Goal: Book appointment/travel/reservation

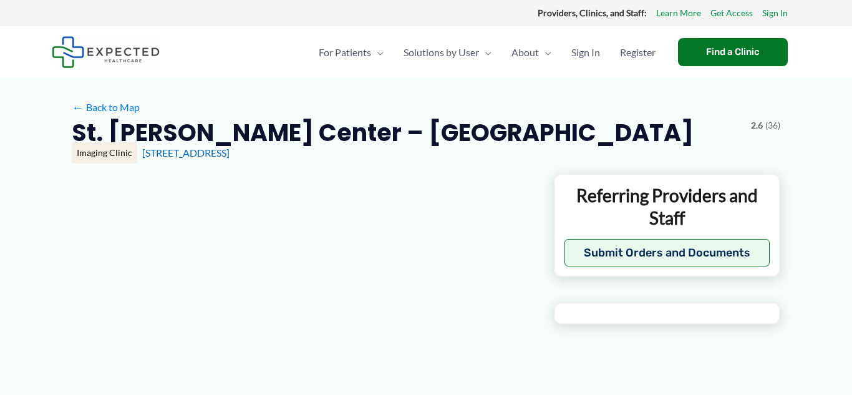
type input "**********"
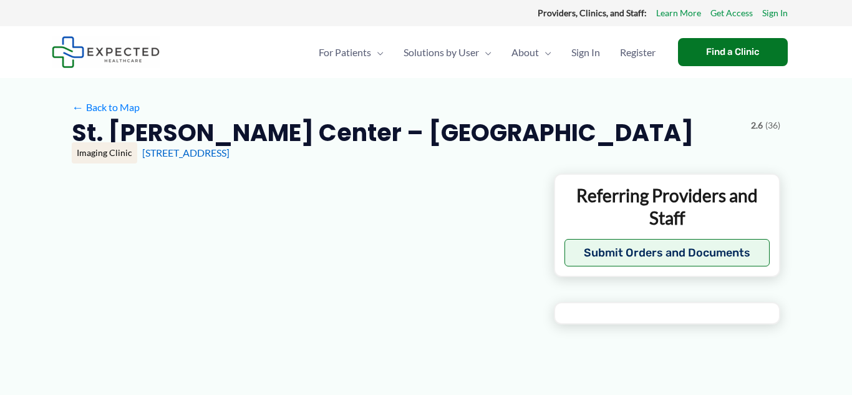
type input "**********"
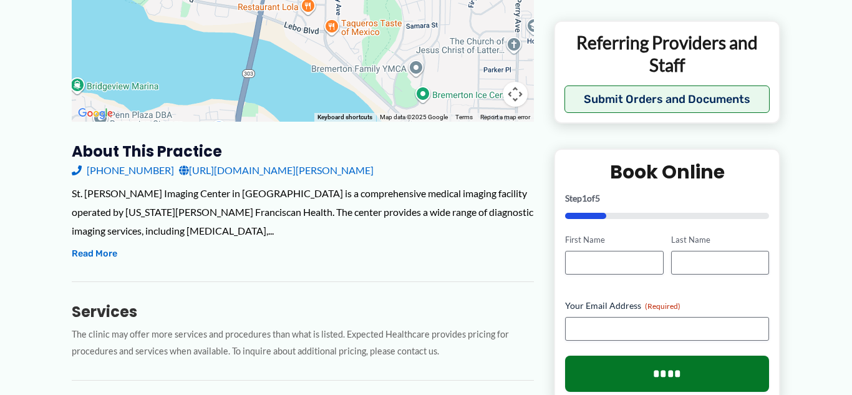
scroll to position [83, 0]
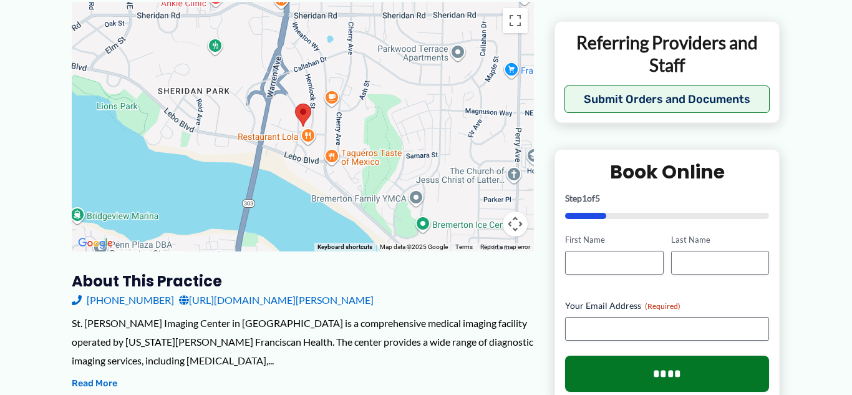
scroll to position [0, 0]
